Goal: Task Accomplishment & Management: Manage account settings

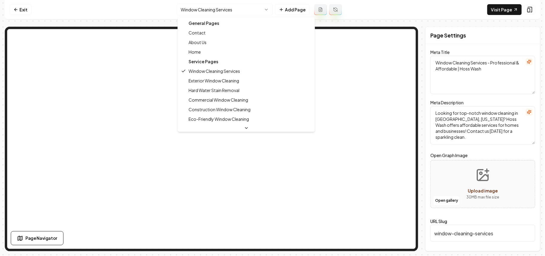
click at [211, 10] on html "Computer Required This feature is only available on a computer. Please switch t…" at bounding box center [272, 128] width 545 height 256
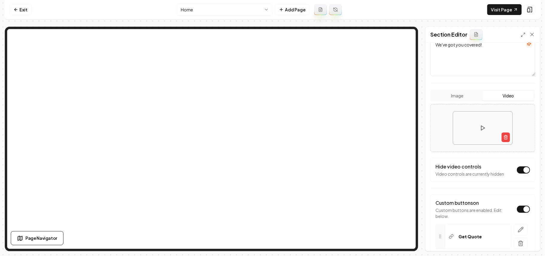
scroll to position [80, 0]
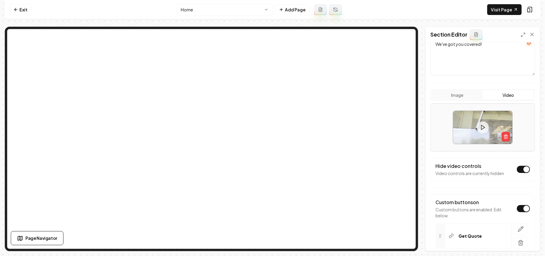
click at [519, 207] on button "Dark mode off" at bounding box center [523, 208] width 13 height 7
click at [526, 239] on button "Save" at bounding box center [527, 240] width 18 height 11
click at [11, 10] on link "Exit" at bounding box center [21, 9] width 22 height 11
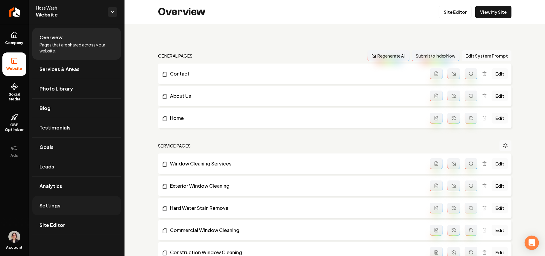
click at [58, 211] on link "Settings" at bounding box center [76, 205] width 89 height 19
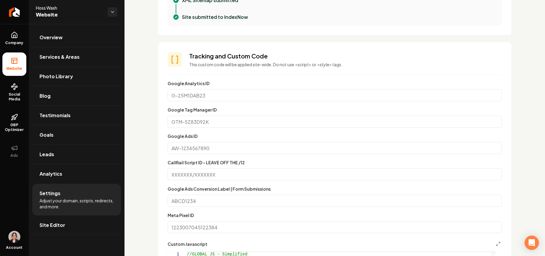
scroll to position [439, 0]
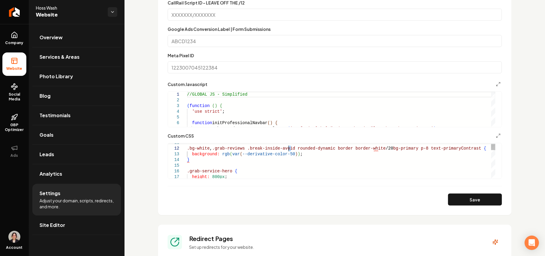
drag, startPoint x: 405, startPoint y: 149, endPoint x: 342, endPoint y: 149, distance: 62.6
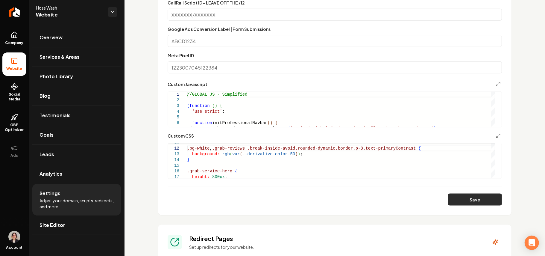
click at [448, 198] on button "Save" at bounding box center [475, 199] width 54 height 12
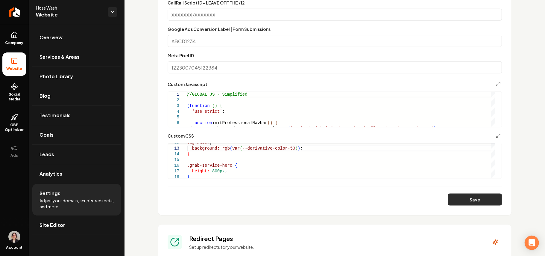
click at [470, 198] on button "Save" at bounding box center [475, 199] width 54 height 12
type textarea "**********"
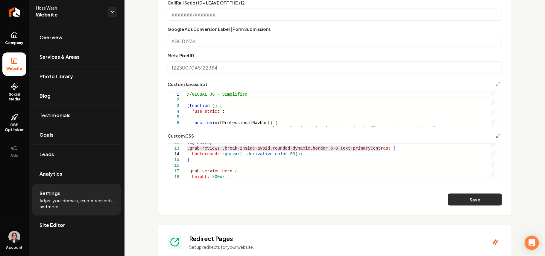
click at [466, 202] on button "Save" at bounding box center [475, 199] width 54 height 12
click at [46, 230] on link "Site Editor" at bounding box center [76, 224] width 89 height 19
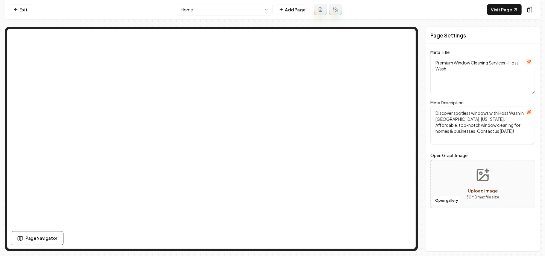
click at [247, 11] on html "Computer Required This feature is only available on a computer. Please switch t…" at bounding box center [272, 128] width 545 height 256
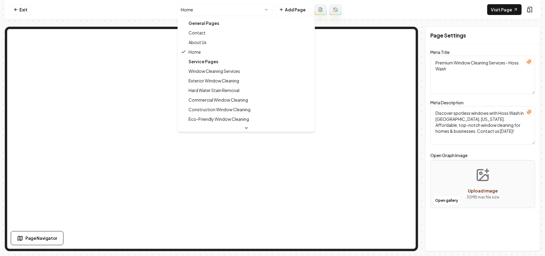
click at [226, 8] on html "Computer Required This feature is only available on a computer. Please switch t…" at bounding box center [272, 128] width 545 height 256
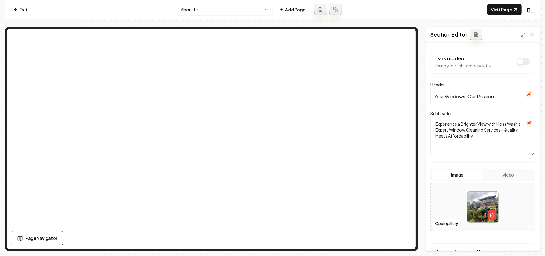
click at [186, 10] on html "Computer Required This feature is only available on a computer. Please switch t…" at bounding box center [272, 128] width 545 height 256
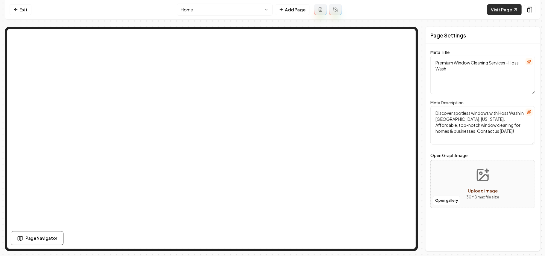
click at [507, 8] on link "Visit Page" at bounding box center [504, 9] width 34 height 11
click at [218, 5] on html "Computer Required This feature is only available on a computer. Please switch t…" at bounding box center [272, 128] width 545 height 256
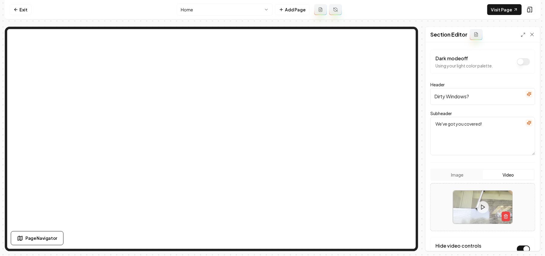
click at [527, 94] on icon "button" at bounding box center [529, 94] width 4 height 4
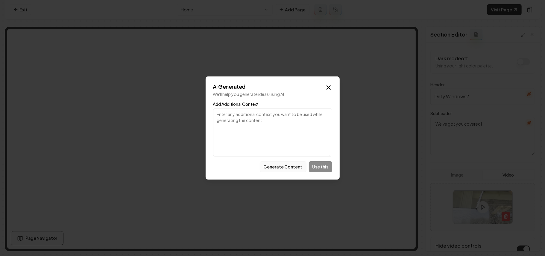
click at [285, 170] on button "Generate Content" at bounding box center [283, 166] width 47 height 11
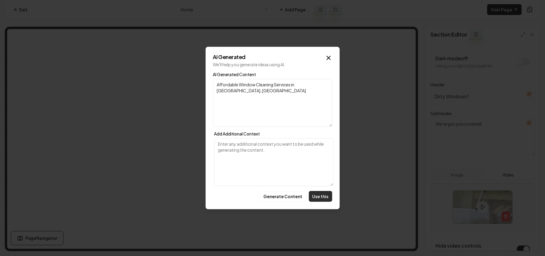
click at [320, 200] on button "Use this" at bounding box center [320, 196] width 23 height 11
type input "Affordable Window Cleaning Services in Massillon, OH"
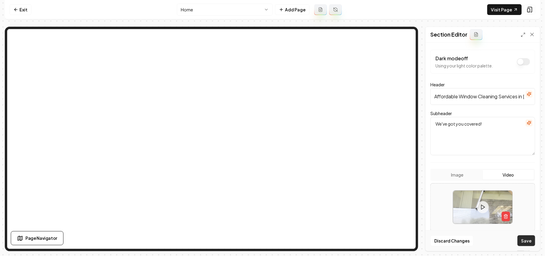
click at [533, 242] on button "Save" at bounding box center [527, 240] width 18 height 11
click at [532, 242] on button "Save" at bounding box center [527, 240] width 18 height 11
click at [531, 242] on button "Save" at bounding box center [527, 240] width 18 height 11
click at [507, 9] on link "Visit Page" at bounding box center [504, 9] width 34 height 11
click at [17, 13] on link "Exit" at bounding box center [21, 9] width 22 height 11
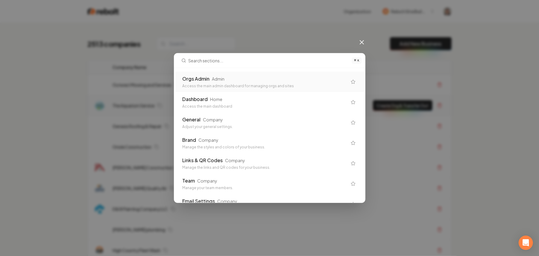
click at [208, 81] on div "Orgs Admin" at bounding box center [196, 78] width 27 height 7
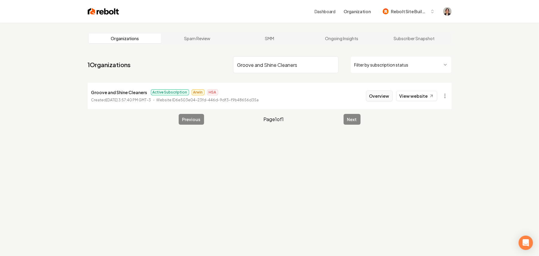
type input "Groove and Shine Cleaners"
click at [377, 98] on button "Overview" at bounding box center [379, 95] width 27 height 11
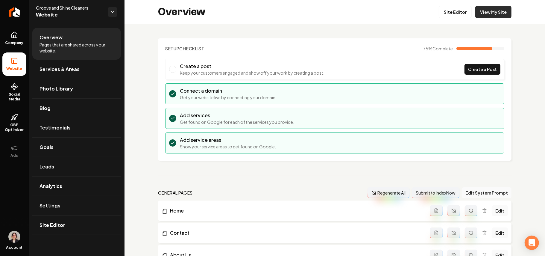
click at [484, 12] on link "View My Site" at bounding box center [493, 12] width 36 height 12
